Goal: Unclear

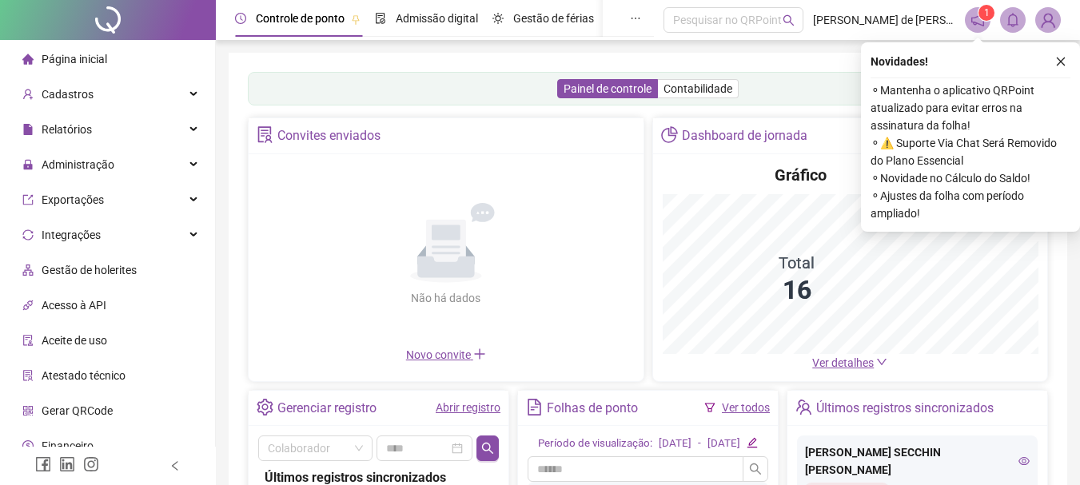
click at [1058, 61] on icon "close" at bounding box center [1060, 61] width 11 height 11
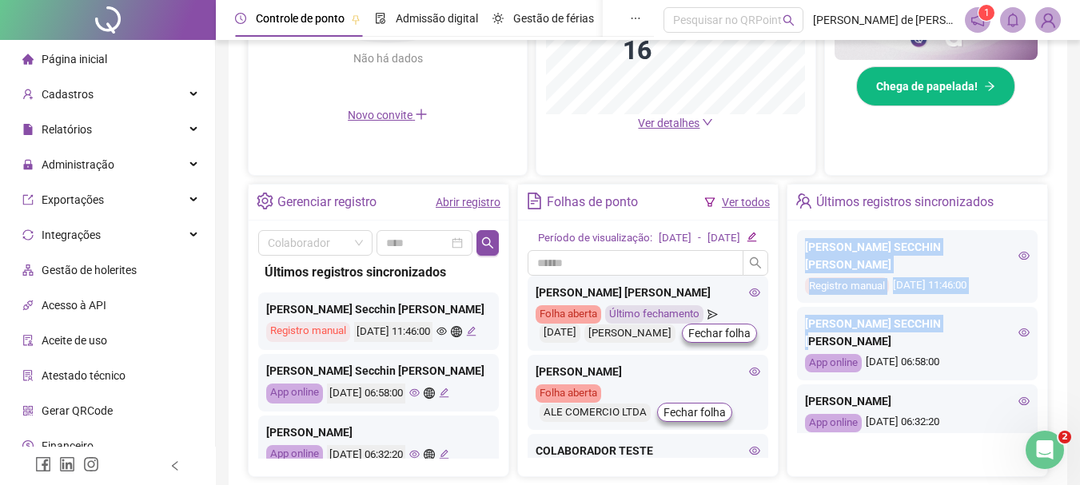
drag, startPoint x: 1026, startPoint y: 217, endPoint x: 1039, endPoint y: 304, distance: 87.4
click at [1039, 304] on div "Últimos registros sincronizados [PERSON_NAME] SECCHIN [PERSON_NAME] Registro ma…" at bounding box center [917, 330] width 261 height 293
